Goal: Task Accomplishment & Management: Use online tool/utility

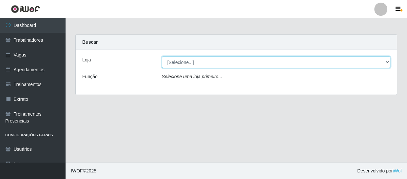
drag, startPoint x: 385, startPoint y: 61, endPoint x: 374, endPoint y: 62, distance: 11.9
click at [384, 60] on select "[Selecione...] Varejão Supermercados" at bounding box center [276, 61] width 229 height 11
select select "237"
click at [162, 56] on select "[Selecione...] Varejão Supermercados" at bounding box center [276, 61] width 229 height 11
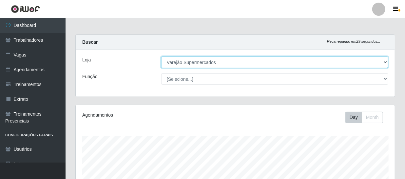
scroll to position [136, 319]
click at [378, 64] on select "[Selecione...] Varejão Supermercados" at bounding box center [274, 61] width 227 height 11
click at [161, 56] on select "[Selecione...] Varejão Supermercados" at bounding box center [274, 61] width 227 height 11
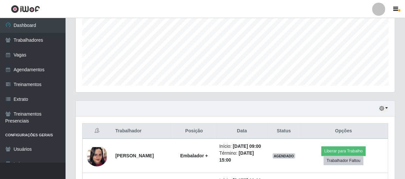
scroll to position [208, 0]
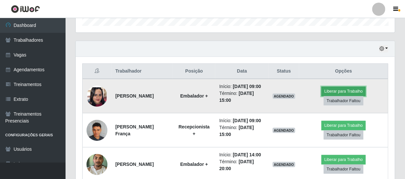
click at [340, 93] on button "Liberar para Trabalho" at bounding box center [344, 91] width 44 height 9
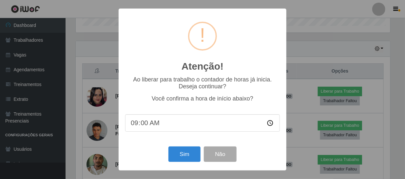
scroll to position [136, 316]
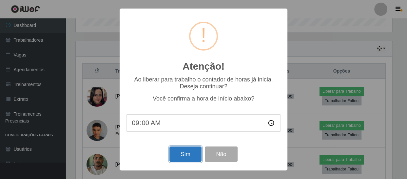
click at [190, 154] on button "Sim" at bounding box center [185, 153] width 32 height 15
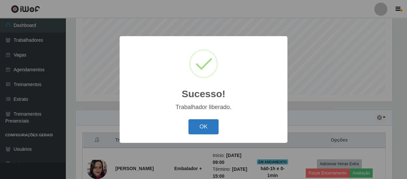
click at [206, 125] on button "OK" at bounding box center [203, 126] width 30 height 15
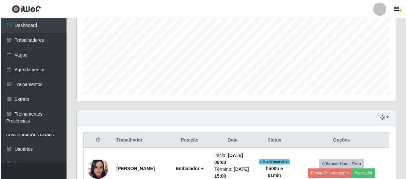
scroll to position [259, 0]
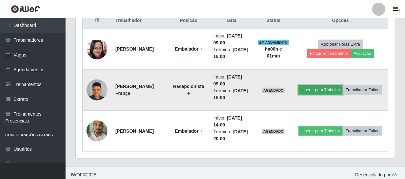
click at [343, 85] on button "Liberar para Trabalho" at bounding box center [321, 89] width 44 height 9
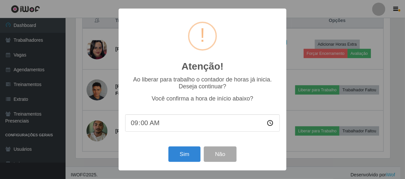
scroll to position [136, 316]
click at [321, 168] on div "Atenção! × Ao liberar para trabalho o contador de horas já inicia. Deseja conti…" at bounding box center [203, 89] width 407 height 179
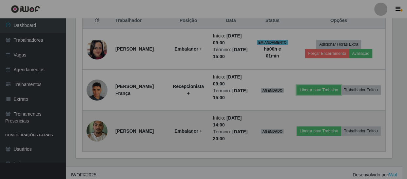
scroll to position [136, 319]
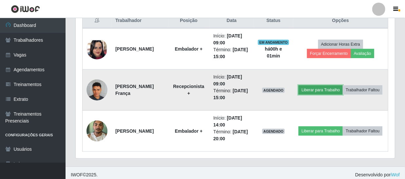
click at [329, 85] on button "Liberar para Trabalho" at bounding box center [321, 89] width 44 height 9
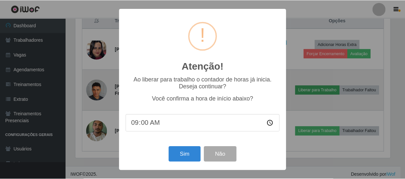
scroll to position [136, 316]
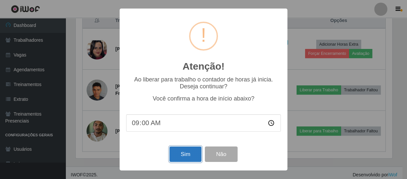
click at [188, 154] on button "Sim" at bounding box center [185, 153] width 32 height 15
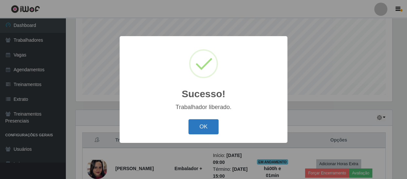
click at [203, 129] on button "OK" at bounding box center [203, 126] width 30 height 15
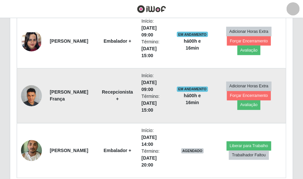
scroll to position [304, 0]
